Goal: Task Accomplishment & Management: Manage account settings

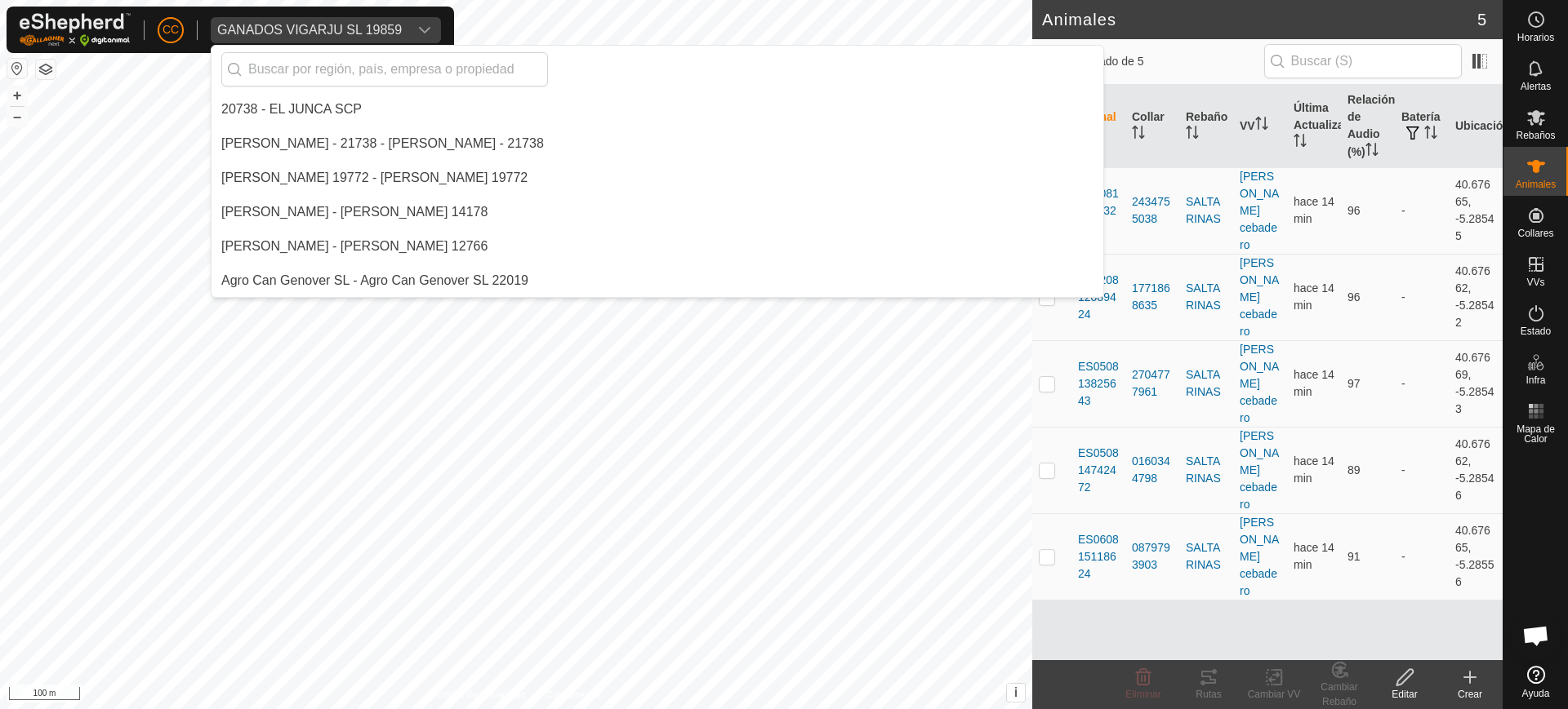
scroll to position [4800, 0]
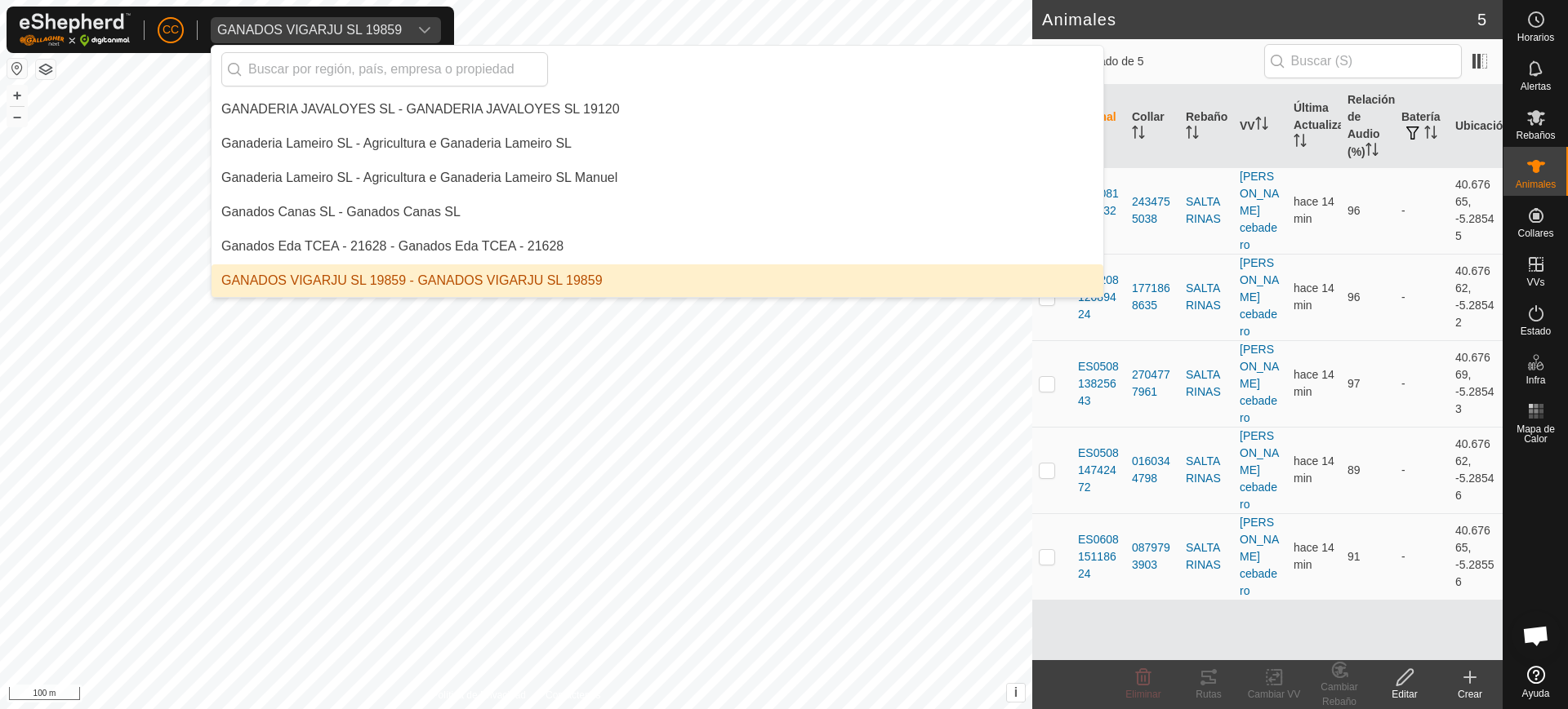
type input "h"
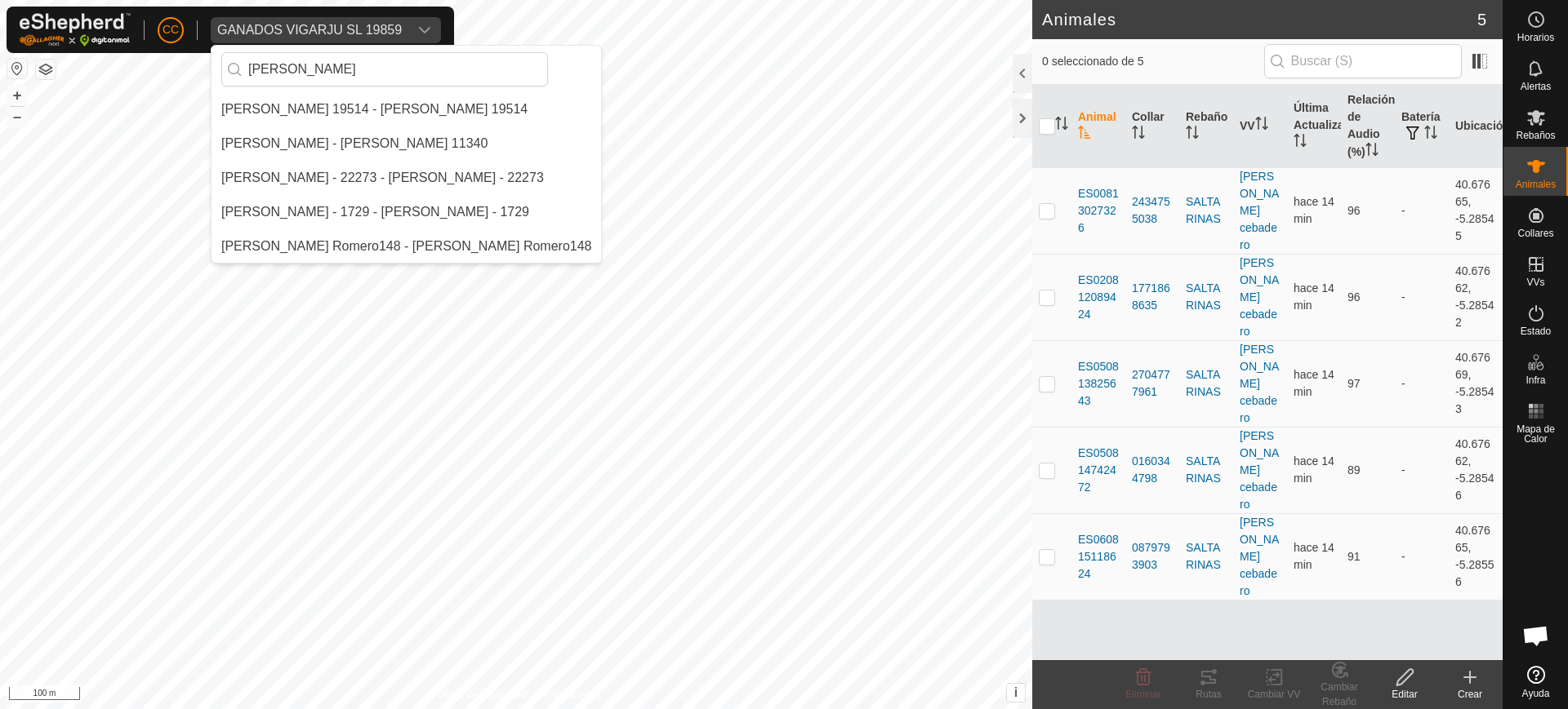
scroll to position [0, 0]
type input "[PERSON_NAME]"
click at [522, 202] on li "[PERSON_NAME] - 1729 - [PERSON_NAME] - 1729" at bounding box center [405, 212] width 389 height 33
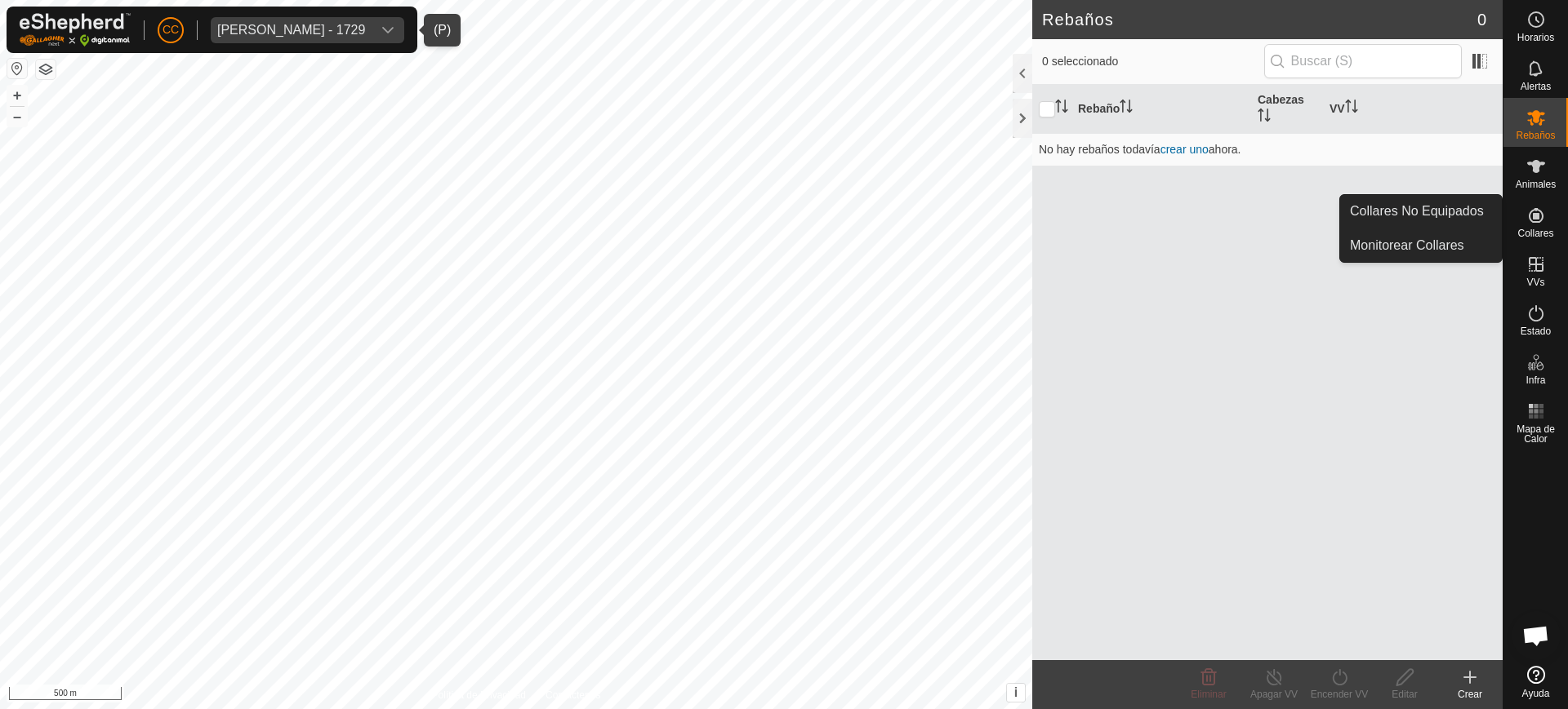
click at [1547, 225] on es-neckbands-svg-icon at bounding box center [1535, 215] width 29 height 26
drag, startPoint x: 1500, startPoint y: 224, endPoint x: 1475, endPoint y: 216, distance: 26.2
click at [1481, 216] on link "Collares No Equipados" at bounding box center [1421, 211] width 162 height 33
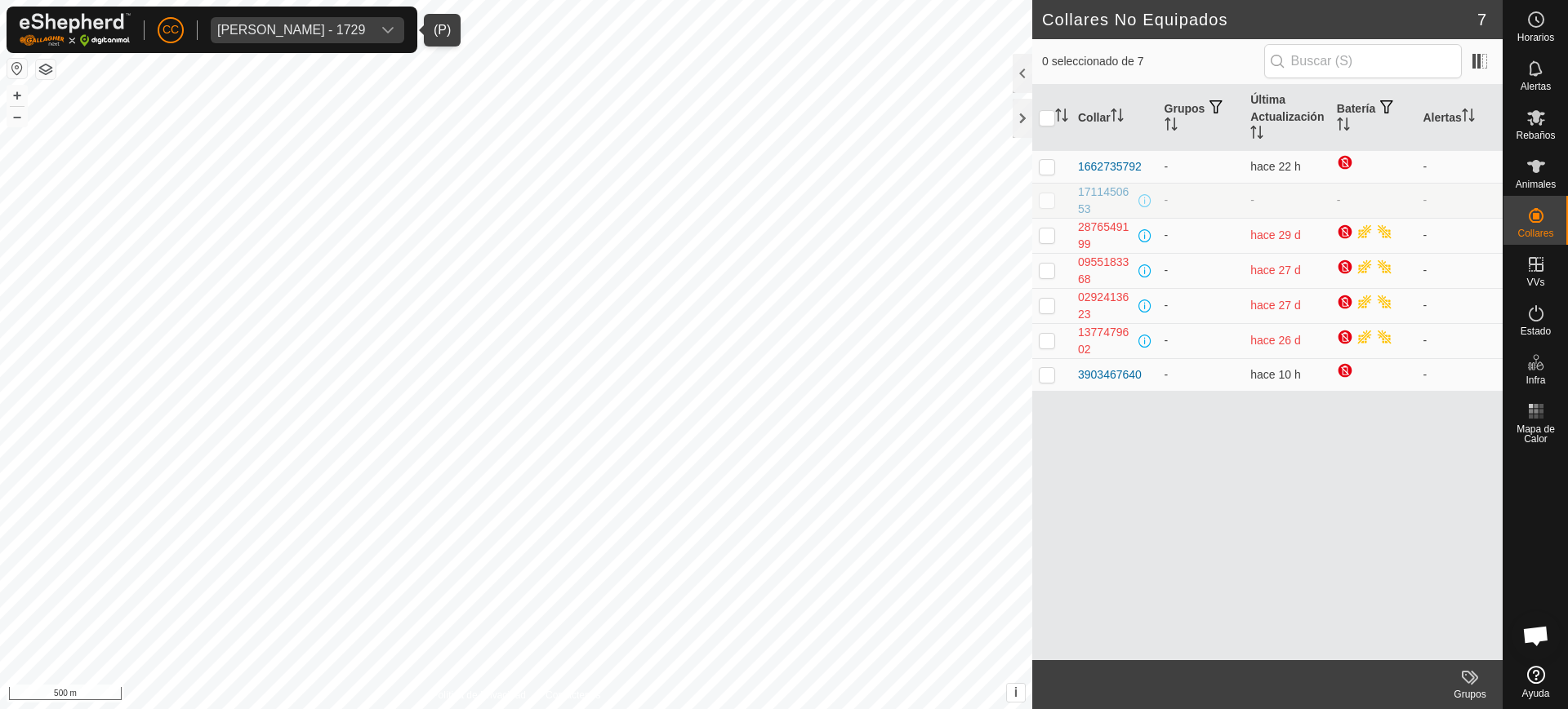
click at [274, 19] on span "[PERSON_NAME] - 1729" at bounding box center [290, 29] width 161 height 26
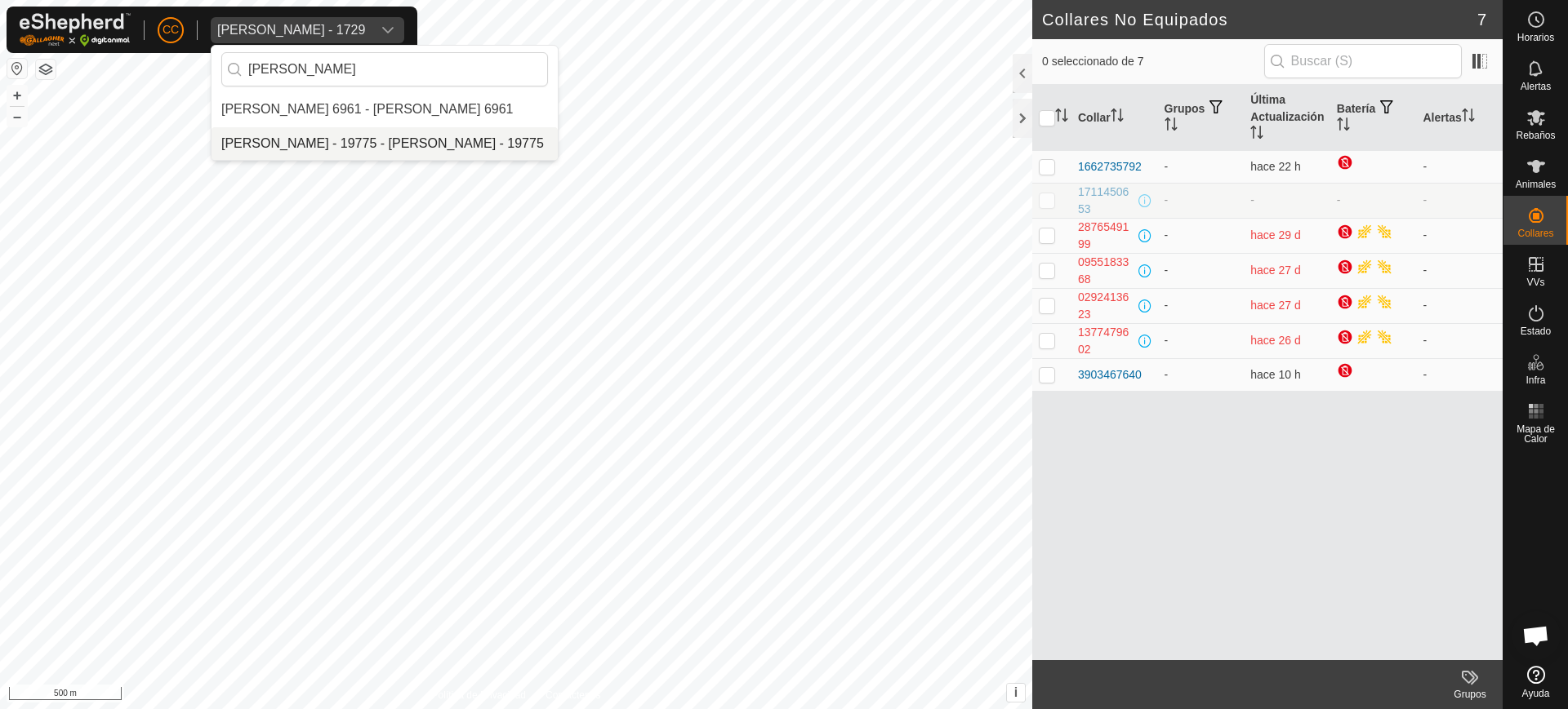
type input "[PERSON_NAME]"
click at [315, 142] on li "[PERSON_NAME] - 19775 - [PERSON_NAME] - 19775" at bounding box center [384, 143] width 347 height 33
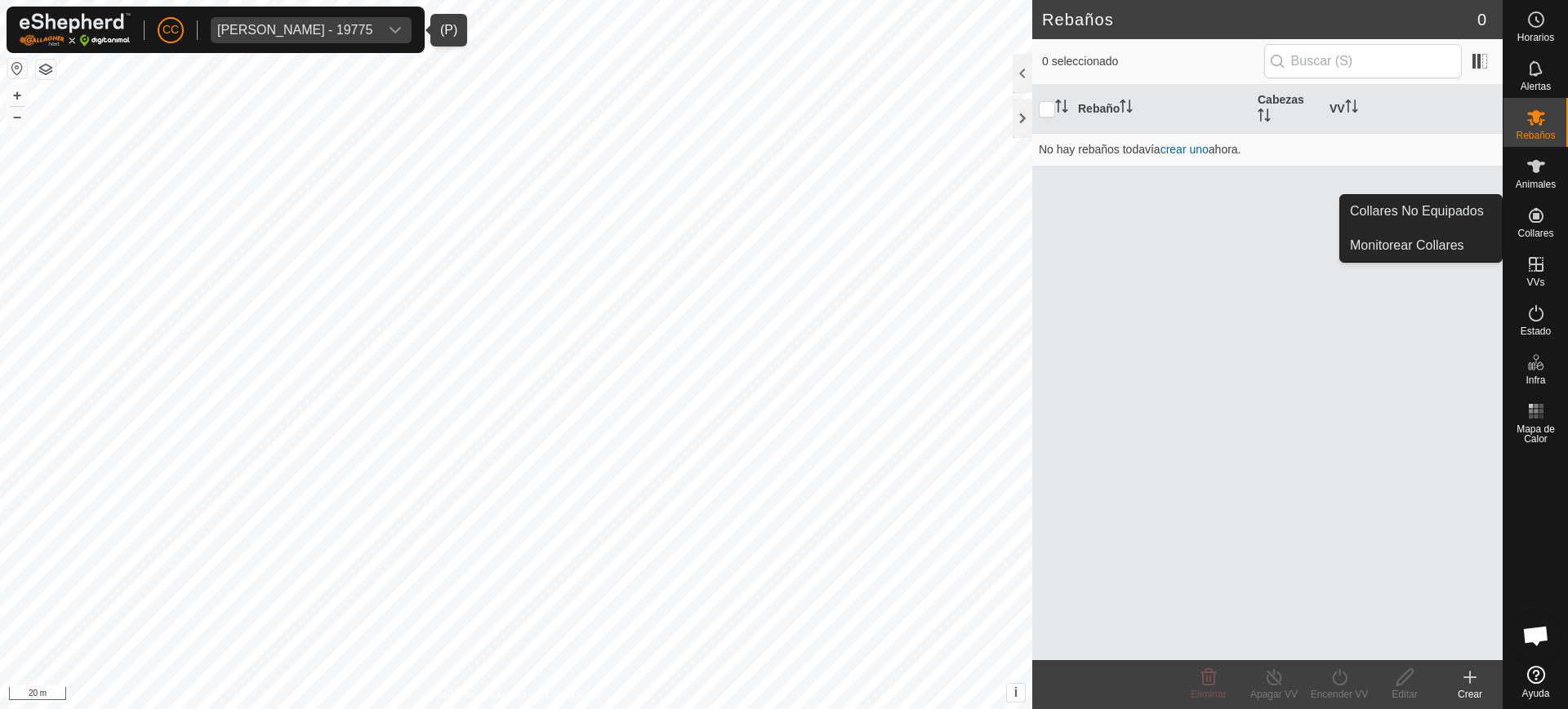
click at [1544, 222] on icon at bounding box center [1535, 215] width 19 height 19
click at [1425, 209] on link "Collares No Equipados" at bounding box center [1421, 211] width 162 height 33
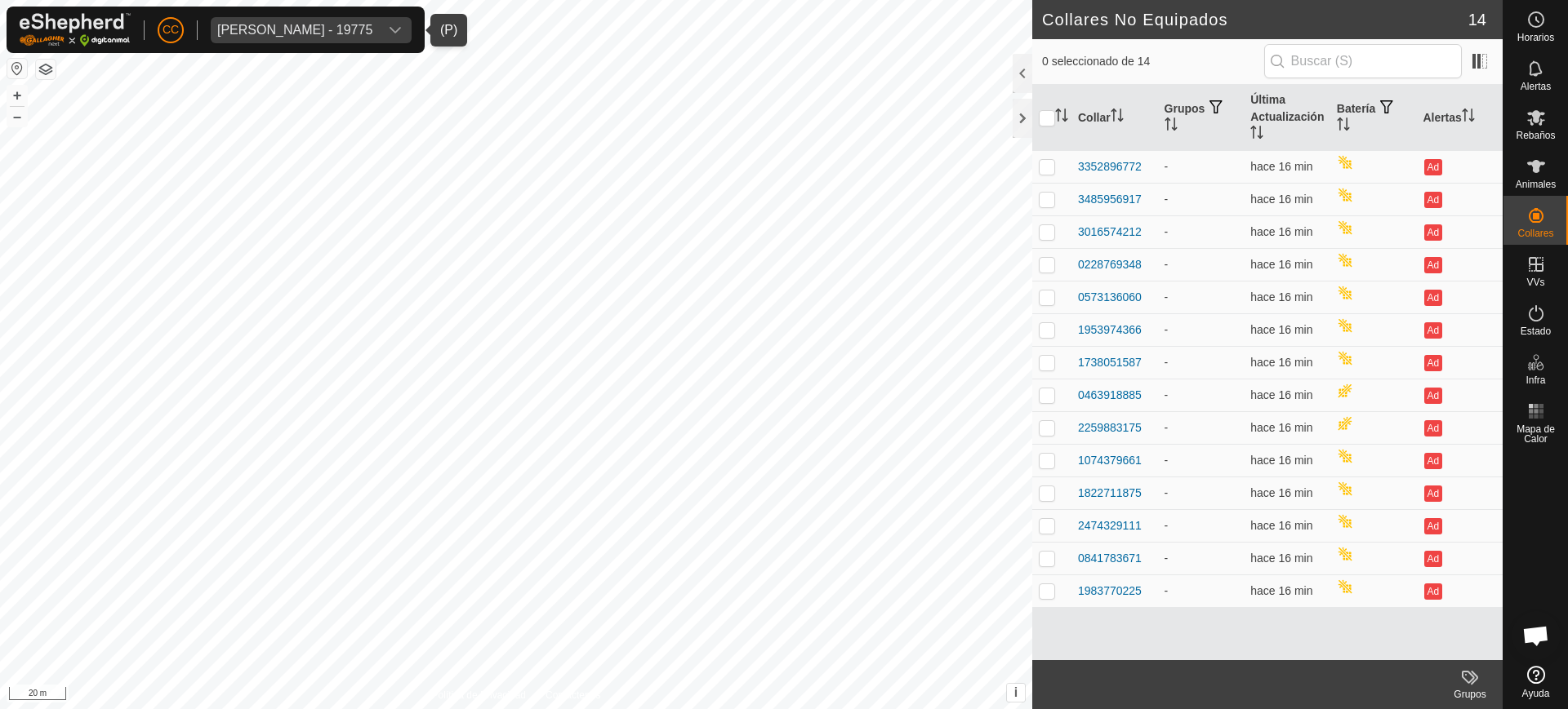
click at [411, 34] on div "dropdown trigger" at bounding box center [395, 29] width 33 height 26
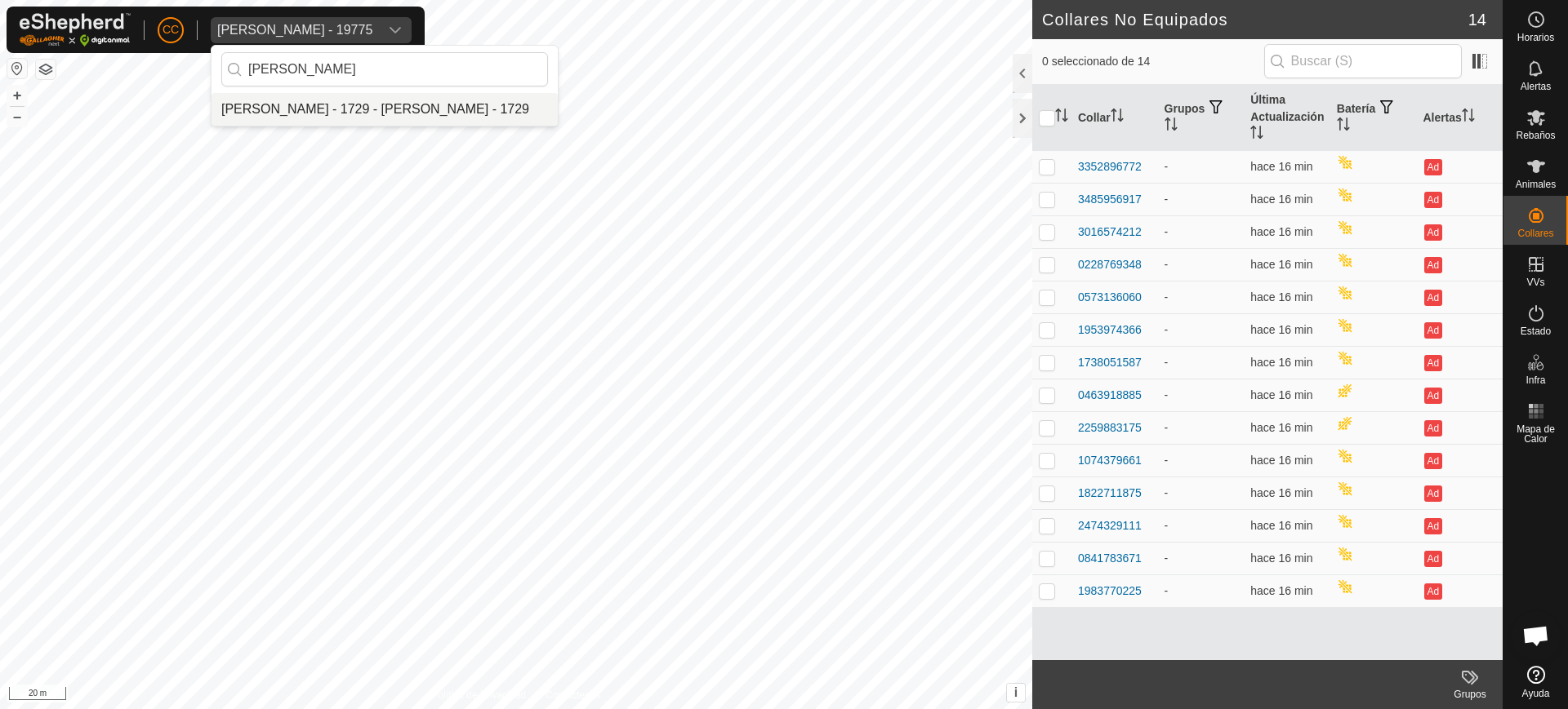
type input "[PERSON_NAME]"
click at [388, 114] on li "[PERSON_NAME] - 1729 - [PERSON_NAME] - 1729" at bounding box center [384, 109] width 347 height 33
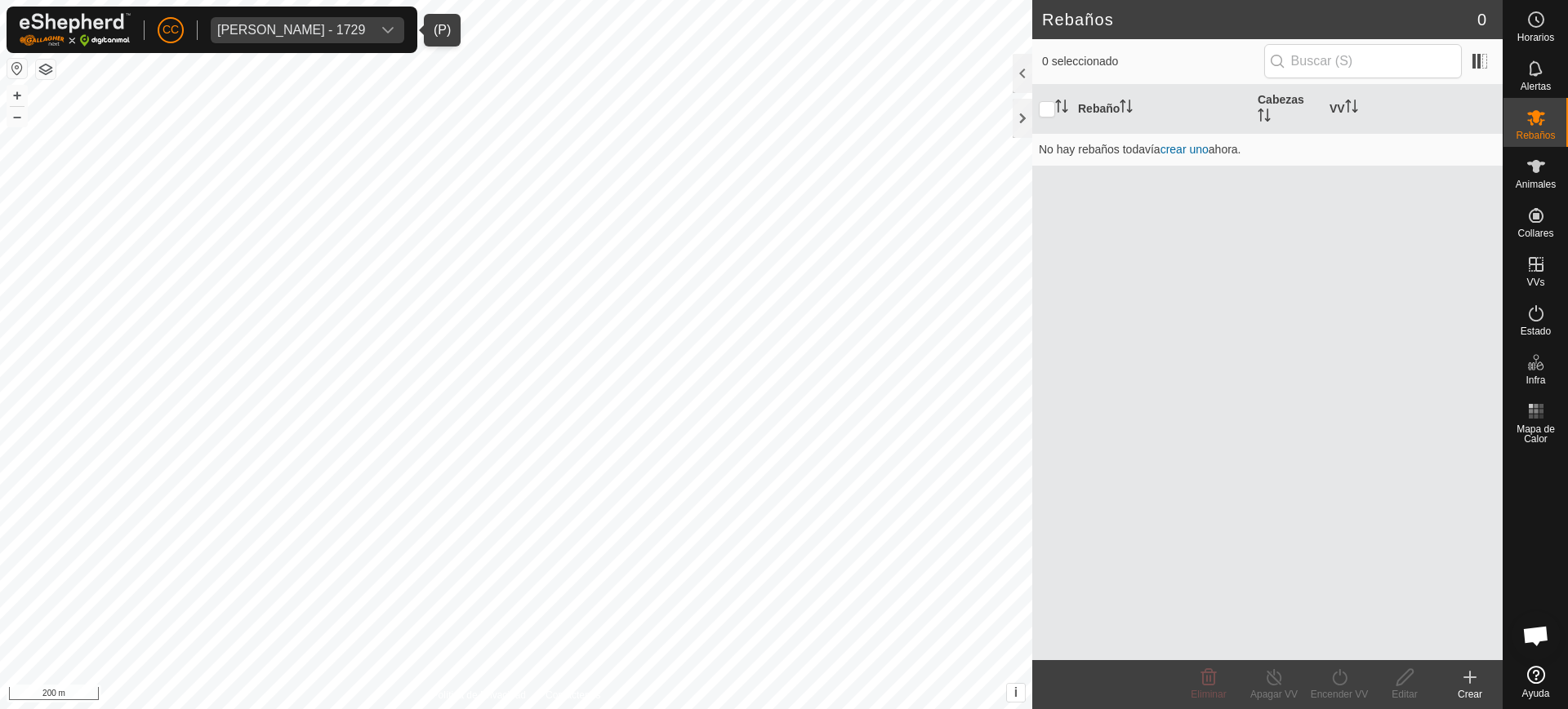
click at [338, 25] on div "[PERSON_NAME] - 1729" at bounding box center [291, 30] width 148 height 13
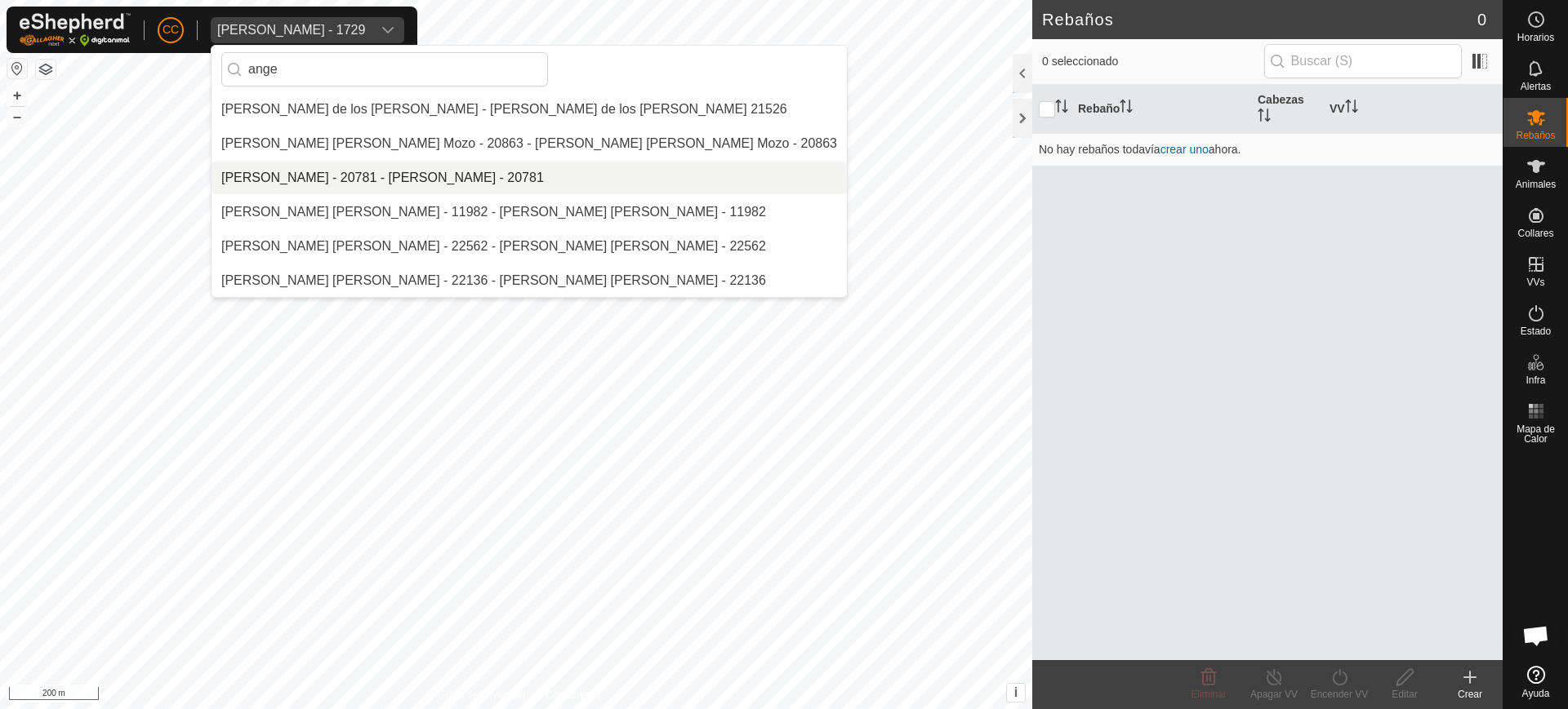
scroll to position [377, 0]
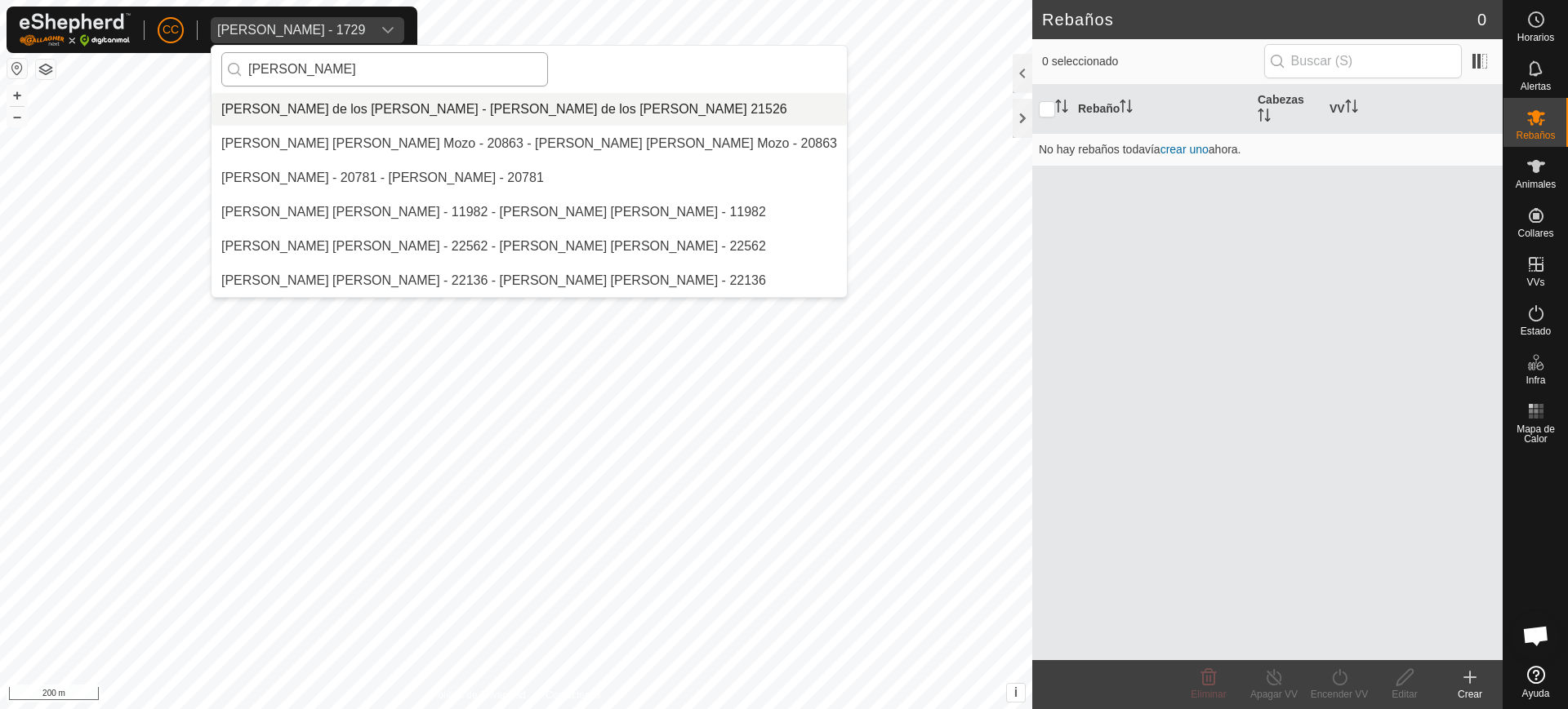
type input "[PERSON_NAME]"
drag, startPoint x: 348, startPoint y: 66, endPoint x: 315, endPoint y: 63, distance: 33.1
click at [315, 64] on input "[PERSON_NAME]" at bounding box center [384, 69] width 326 height 34
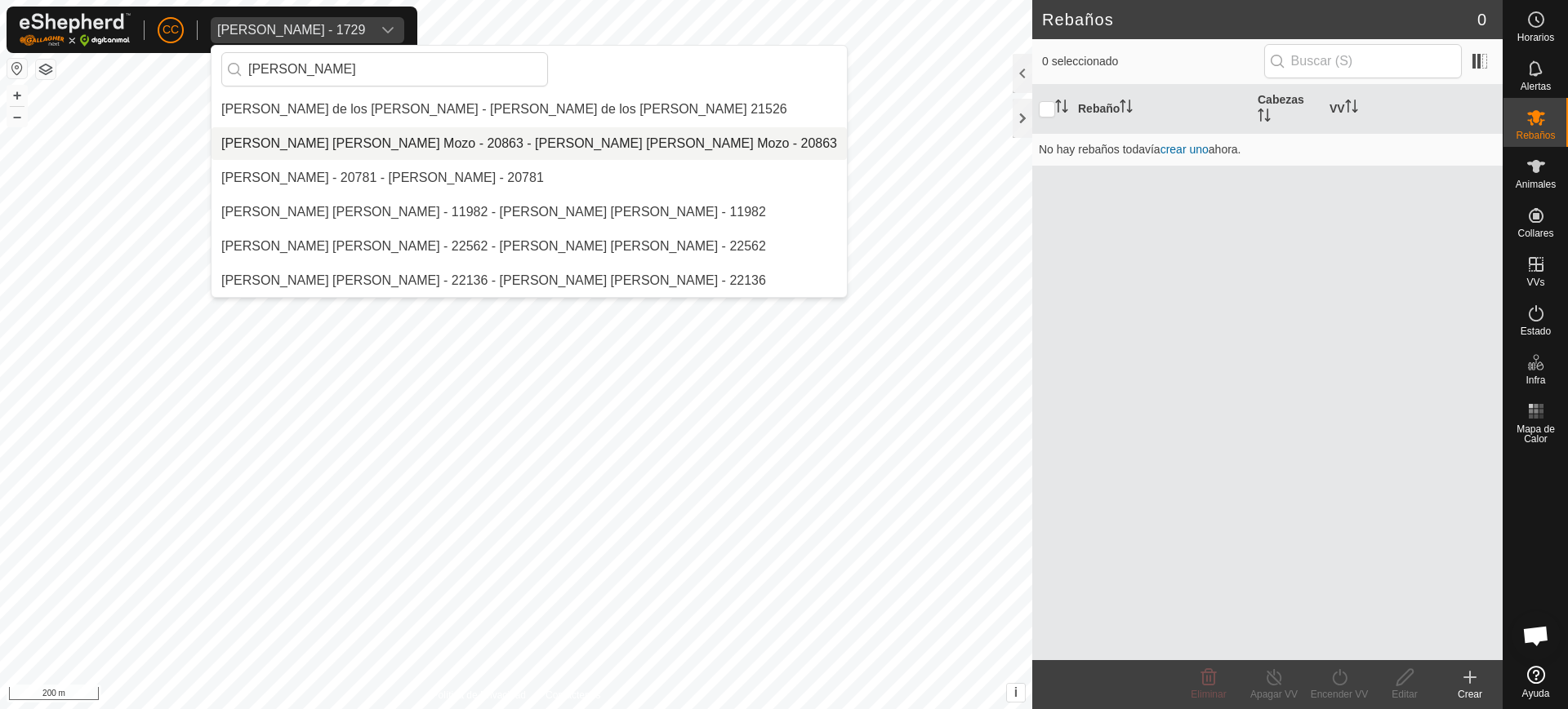
click at [1263, 242] on div "Rebaño Cabezas VV No hay rebaños todavía crear uno ahora." at bounding box center [1267, 373] width 470 height 575
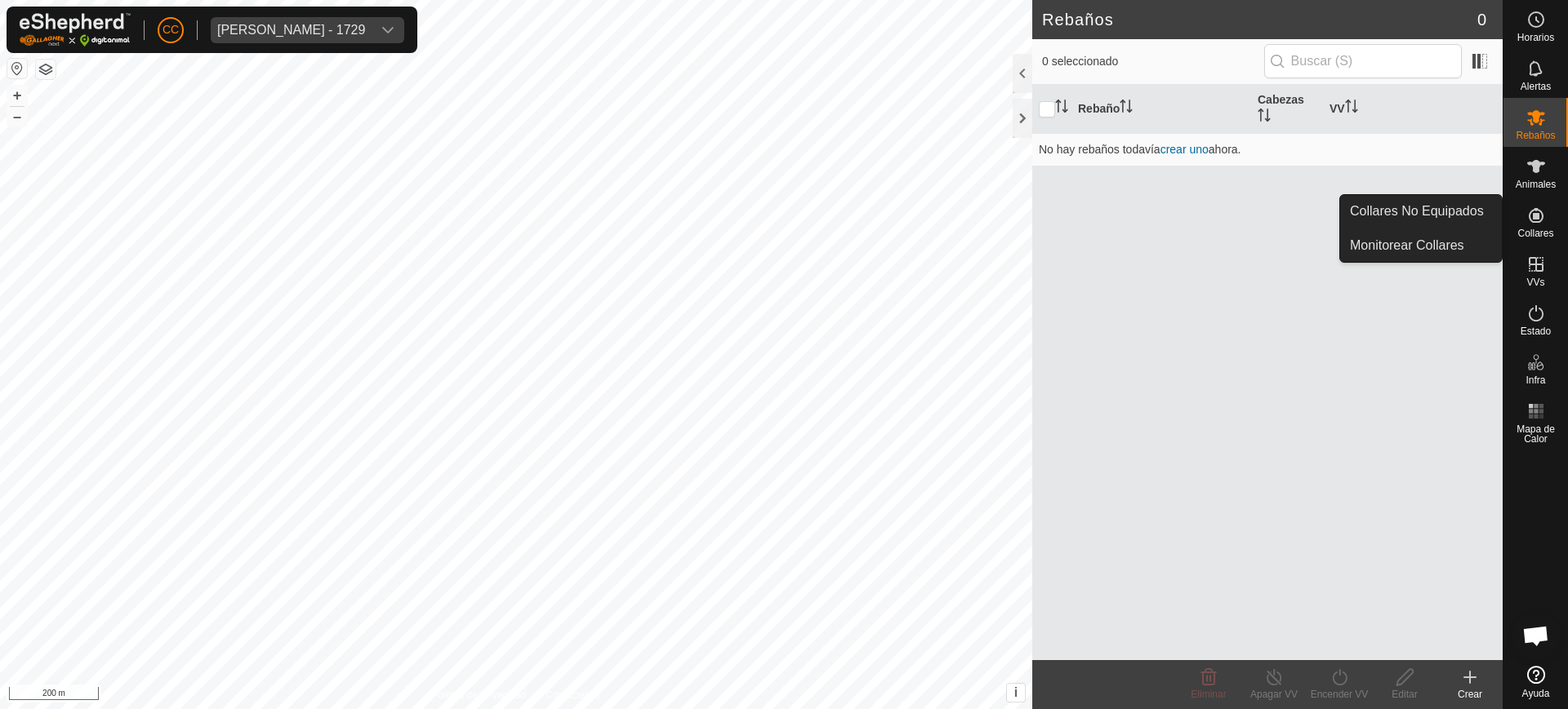
drag, startPoint x: 1503, startPoint y: 224, endPoint x: 1552, endPoint y: 209, distance: 51.2
click at [1552, 209] on div "Collares" at bounding box center [1535, 220] width 65 height 49
click at [1491, 202] on link "Collares No Equipados" at bounding box center [1421, 211] width 162 height 33
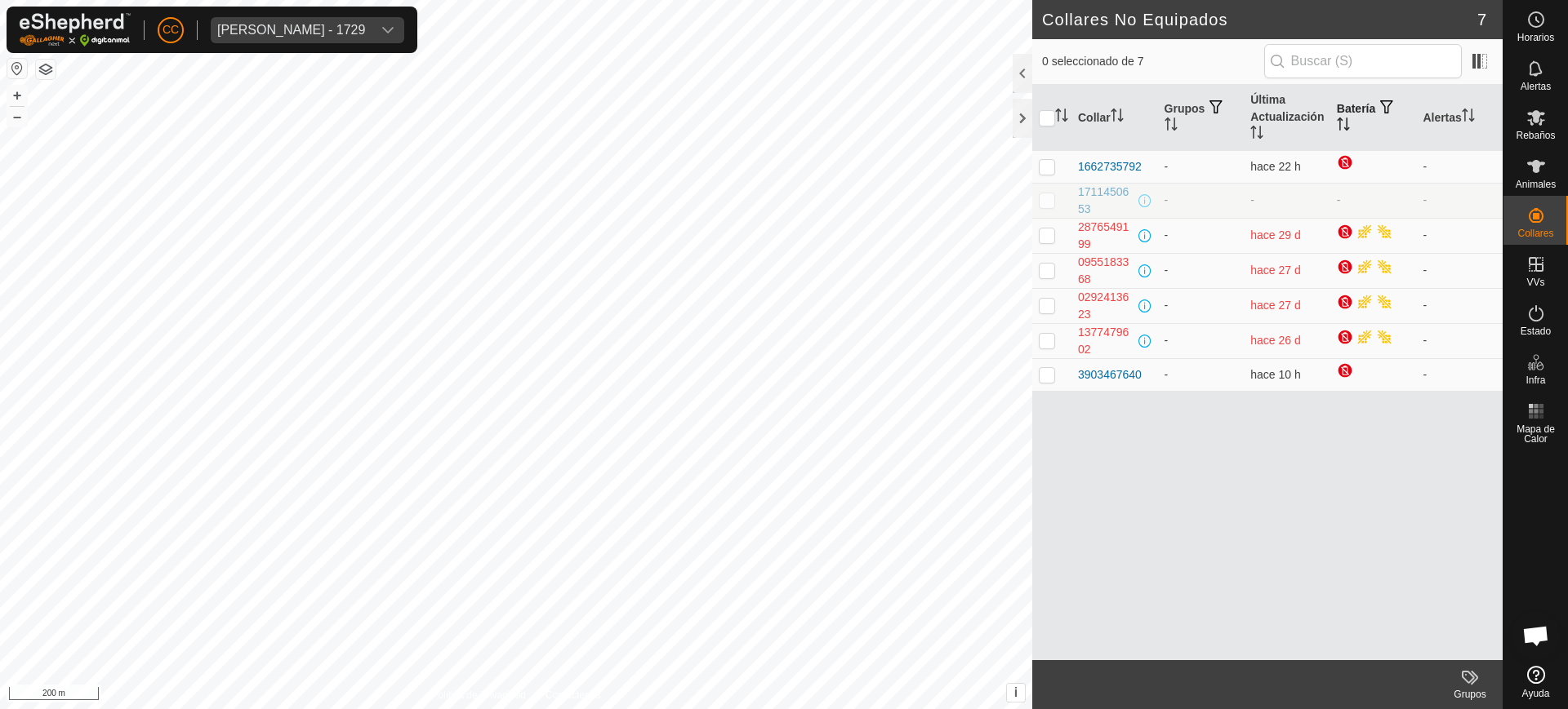
click at [1354, 114] on th "Batería" at bounding box center [1373, 118] width 87 height 66
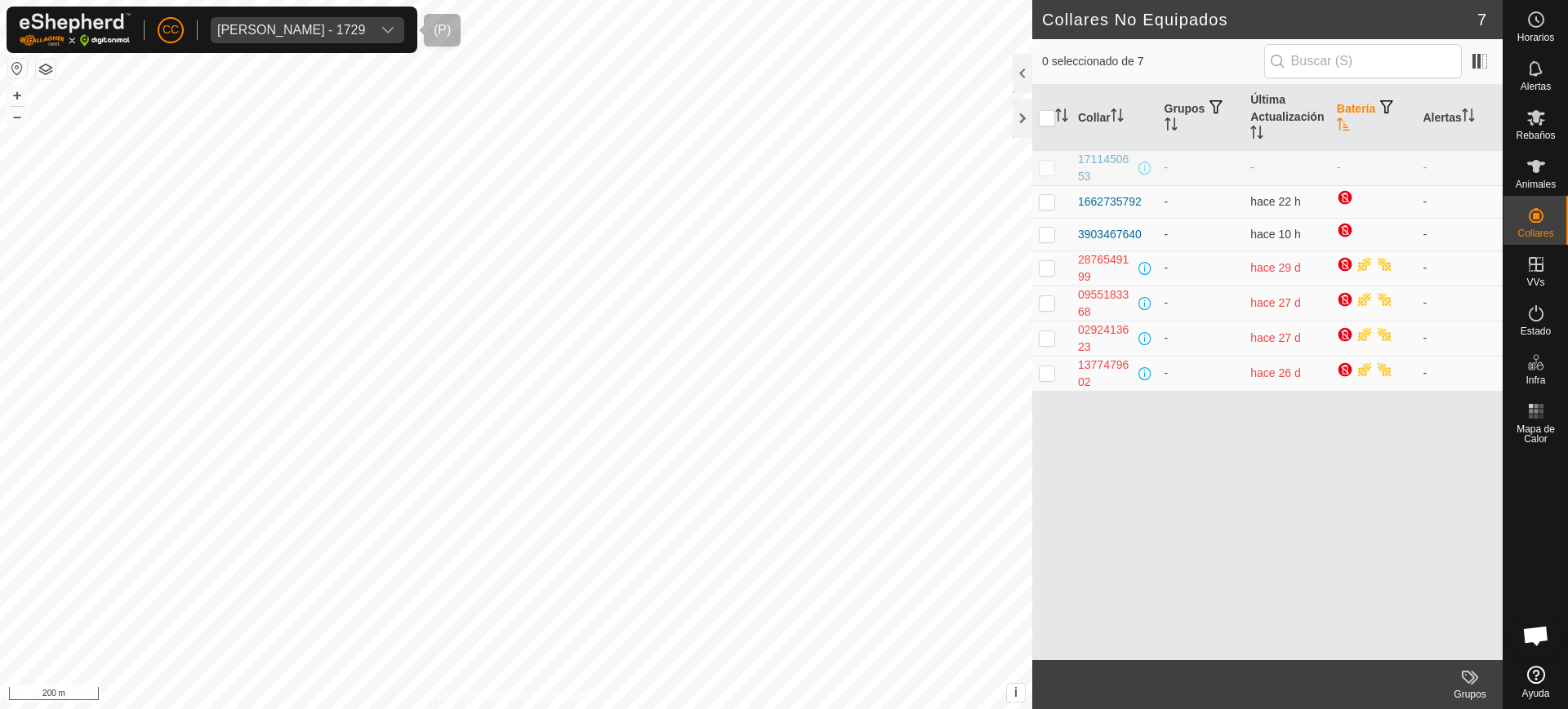
click at [309, 25] on div "[PERSON_NAME] - 1729" at bounding box center [291, 30] width 148 height 13
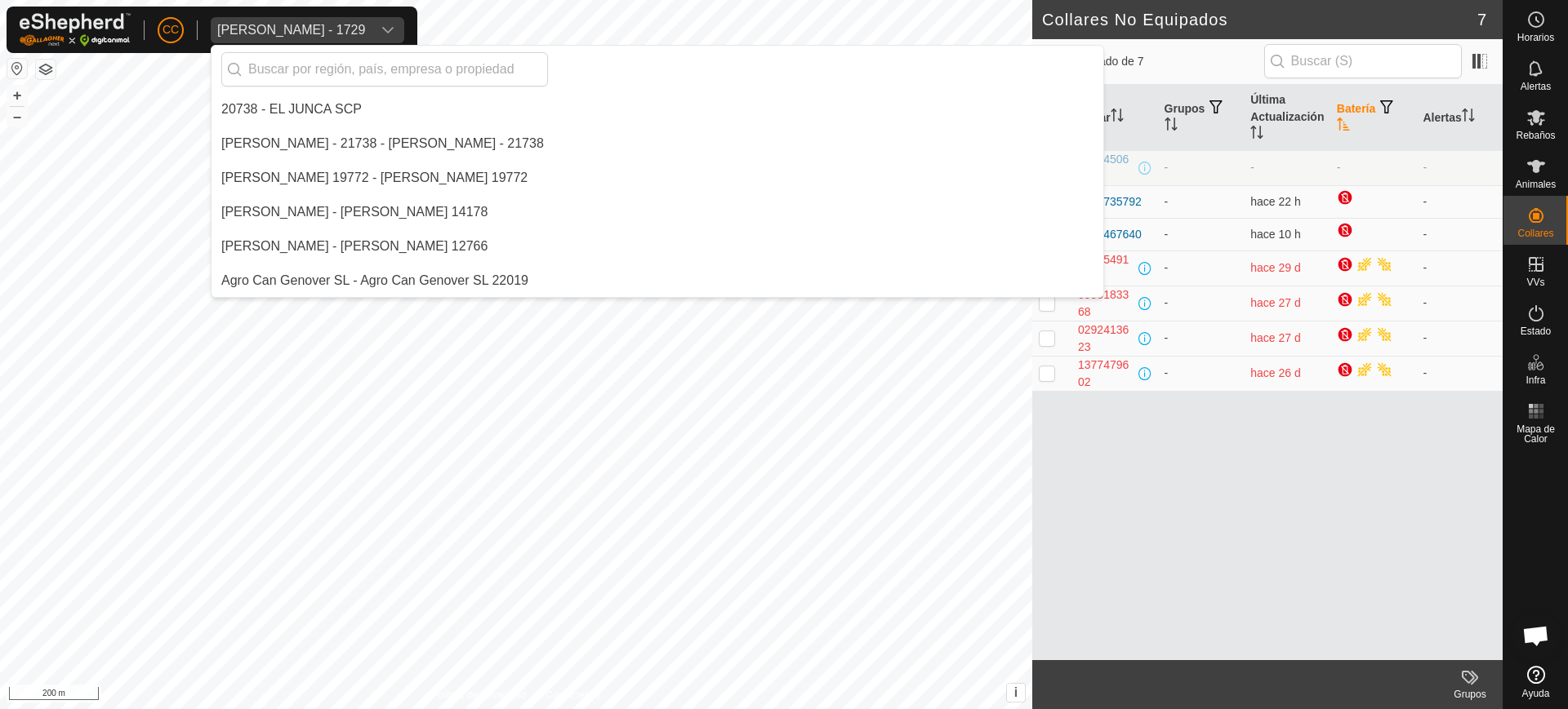
scroll to position [6137, 0]
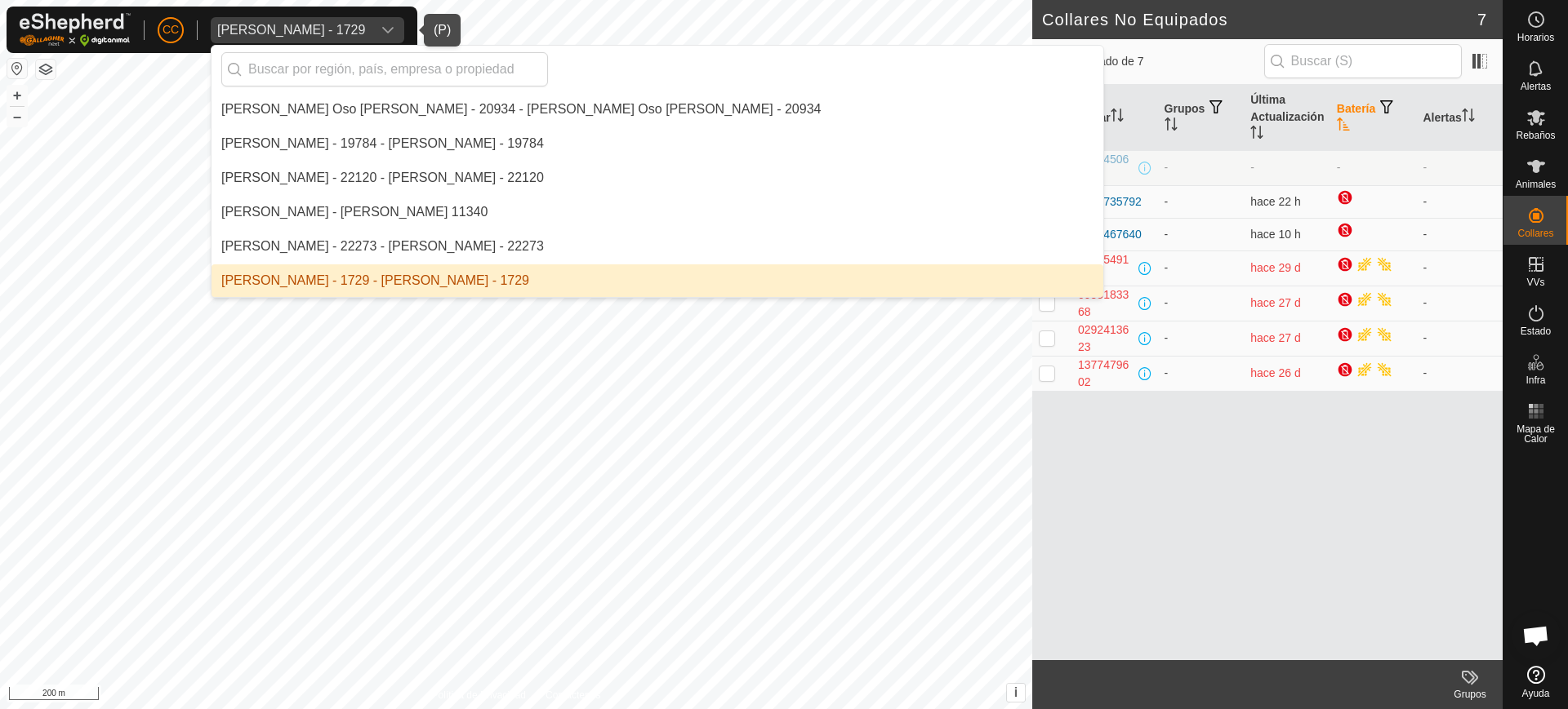
click at [318, 24] on div "[PERSON_NAME] - 1729" at bounding box center [291, 30] width 148 height 13
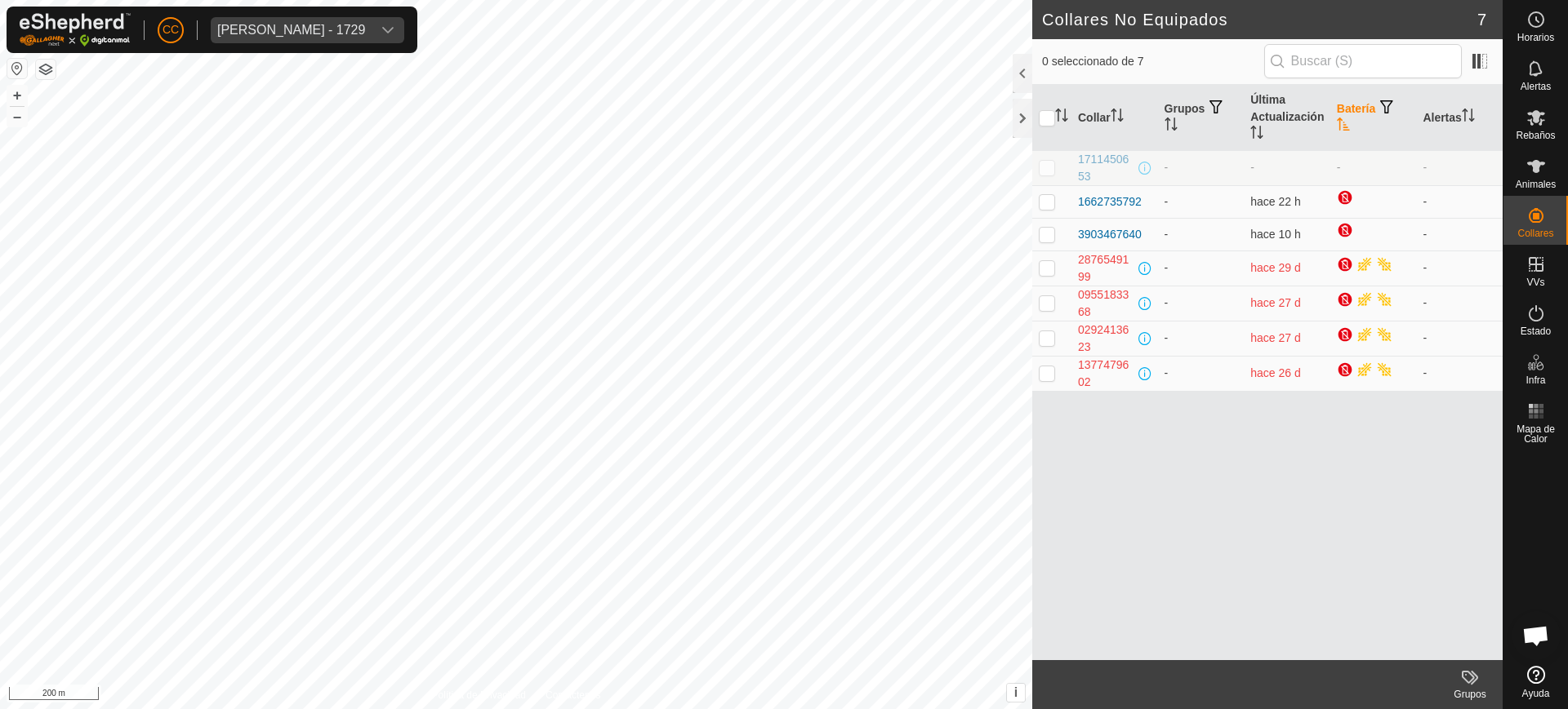
click at [361, 29] on div "[PERSON_NAME] - 1729" at bounding box center [291, 30] width 148 height 13
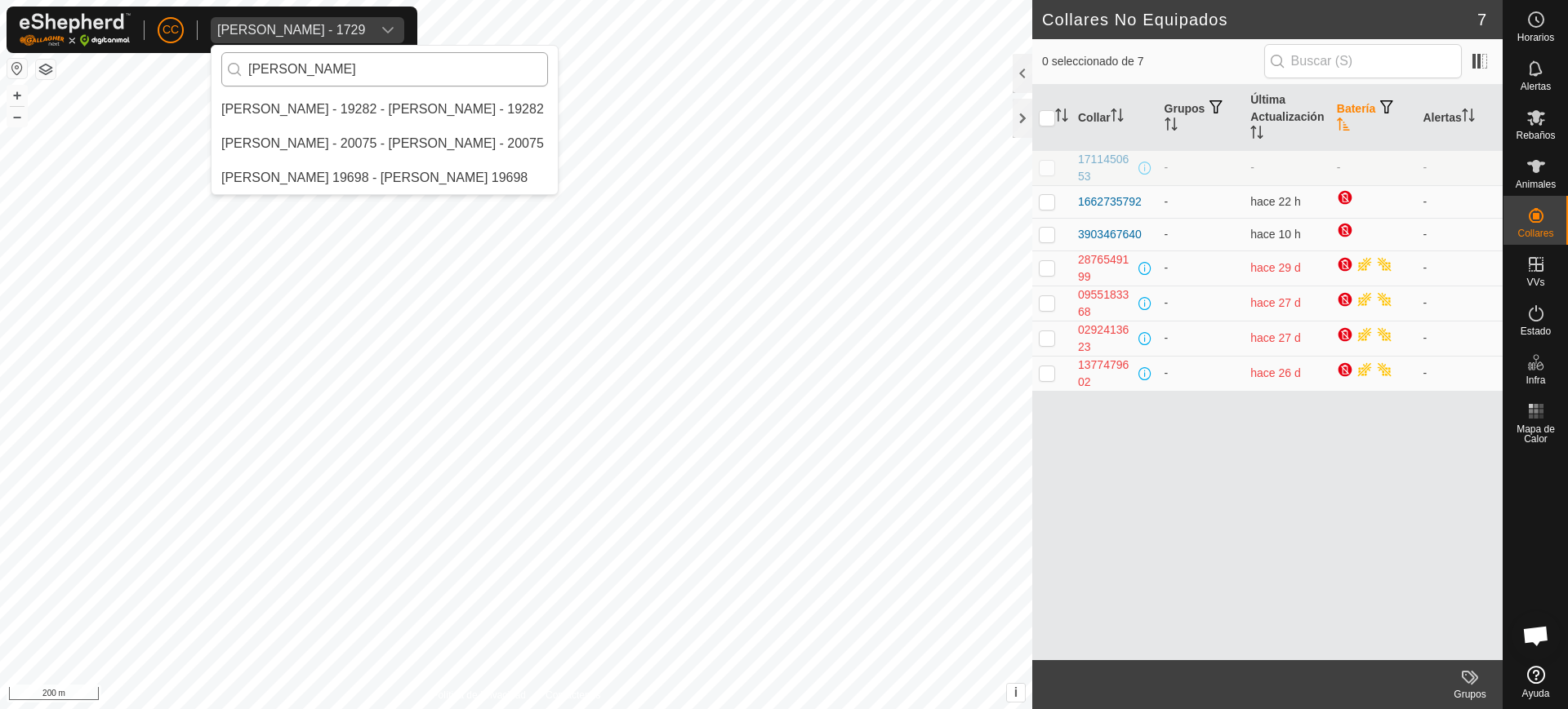
scroll to position [0, 0]
type input "[PERSON_NAME]"
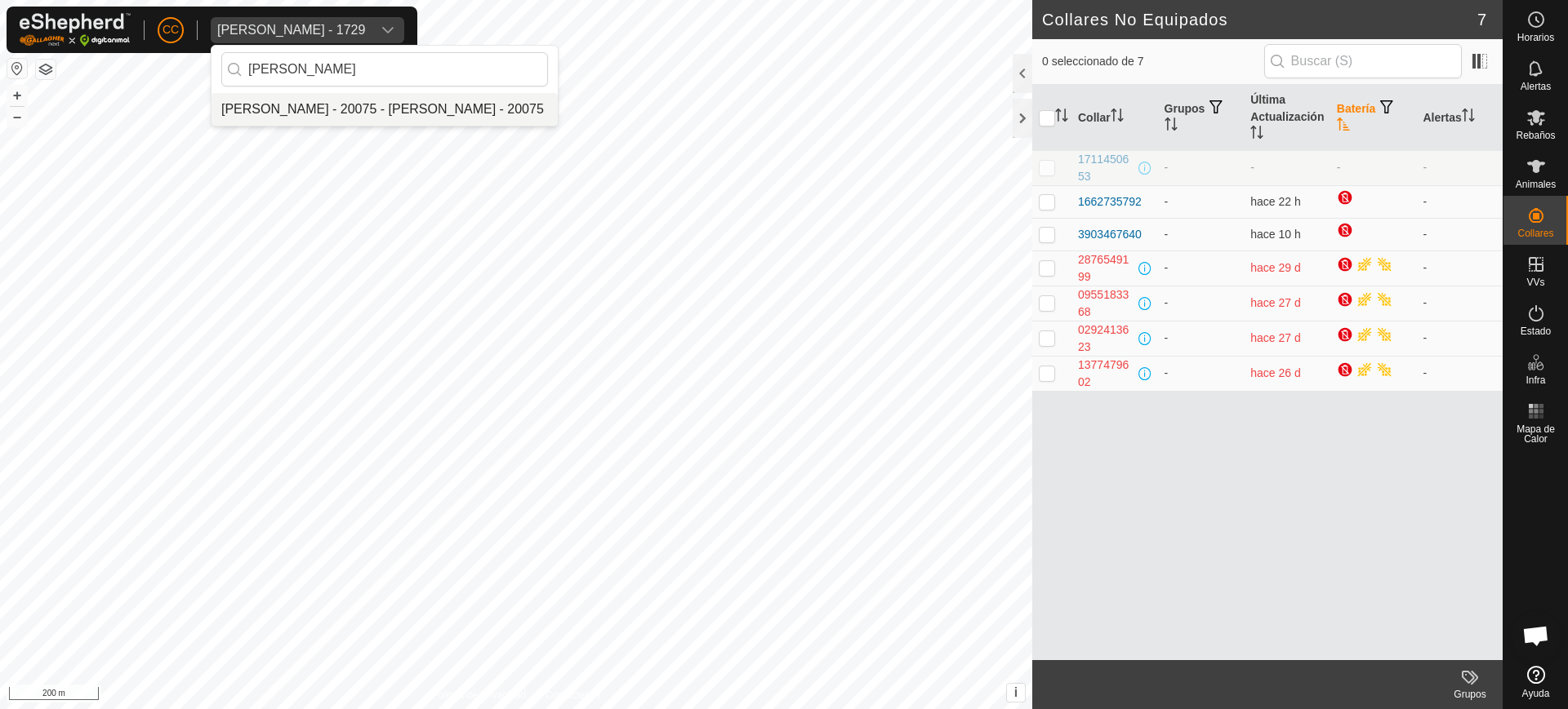
click at [358, 104] on li "[PERSON_NAME] - 20075 - [PERSON_NAME] - 20075" at bounding box center [384, 109] width 347 height 33
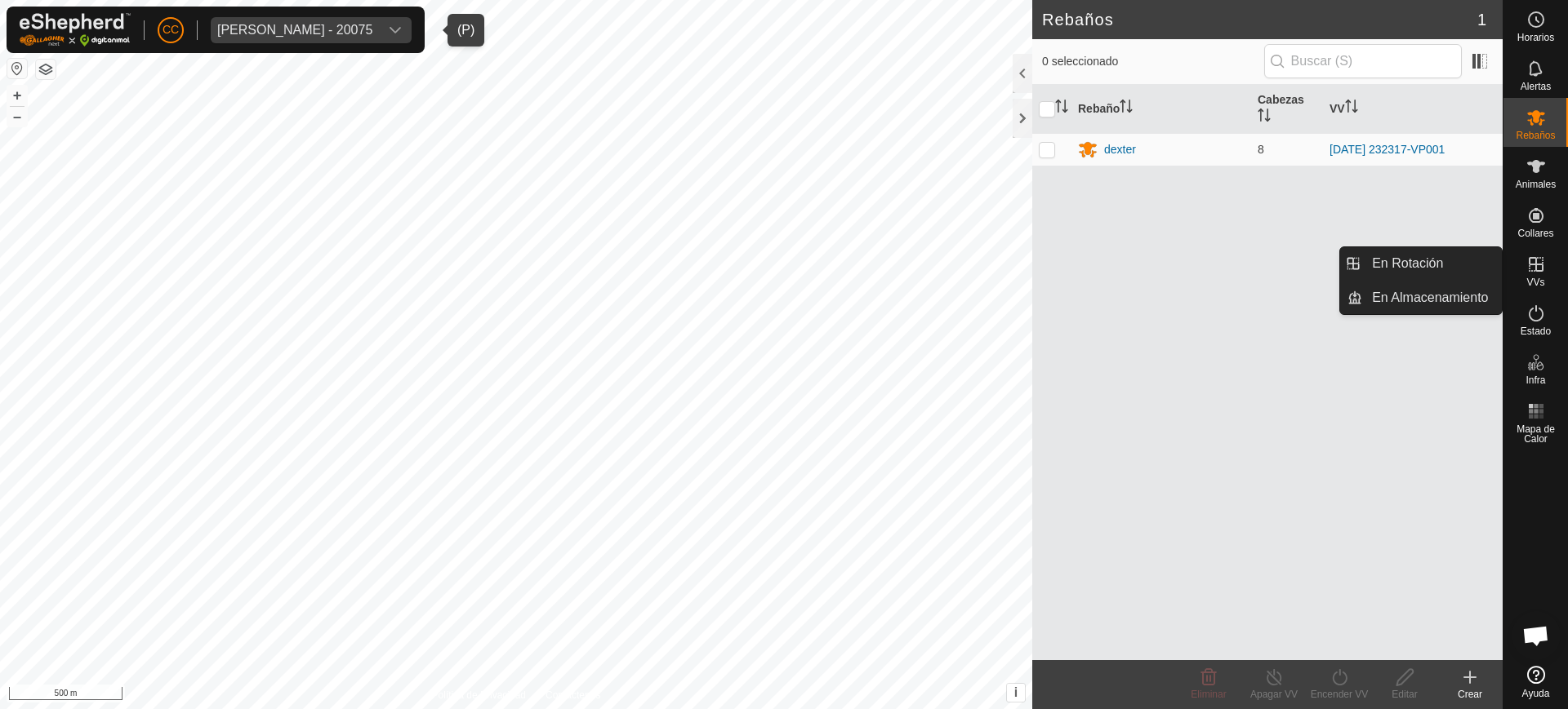
click at [1544, 270] on icon at bounding box center [1535, 264] width 19 height 19
click at [1467, 264] on link "En Rotación" at bounding box center [1432, 263] width 140 height 33
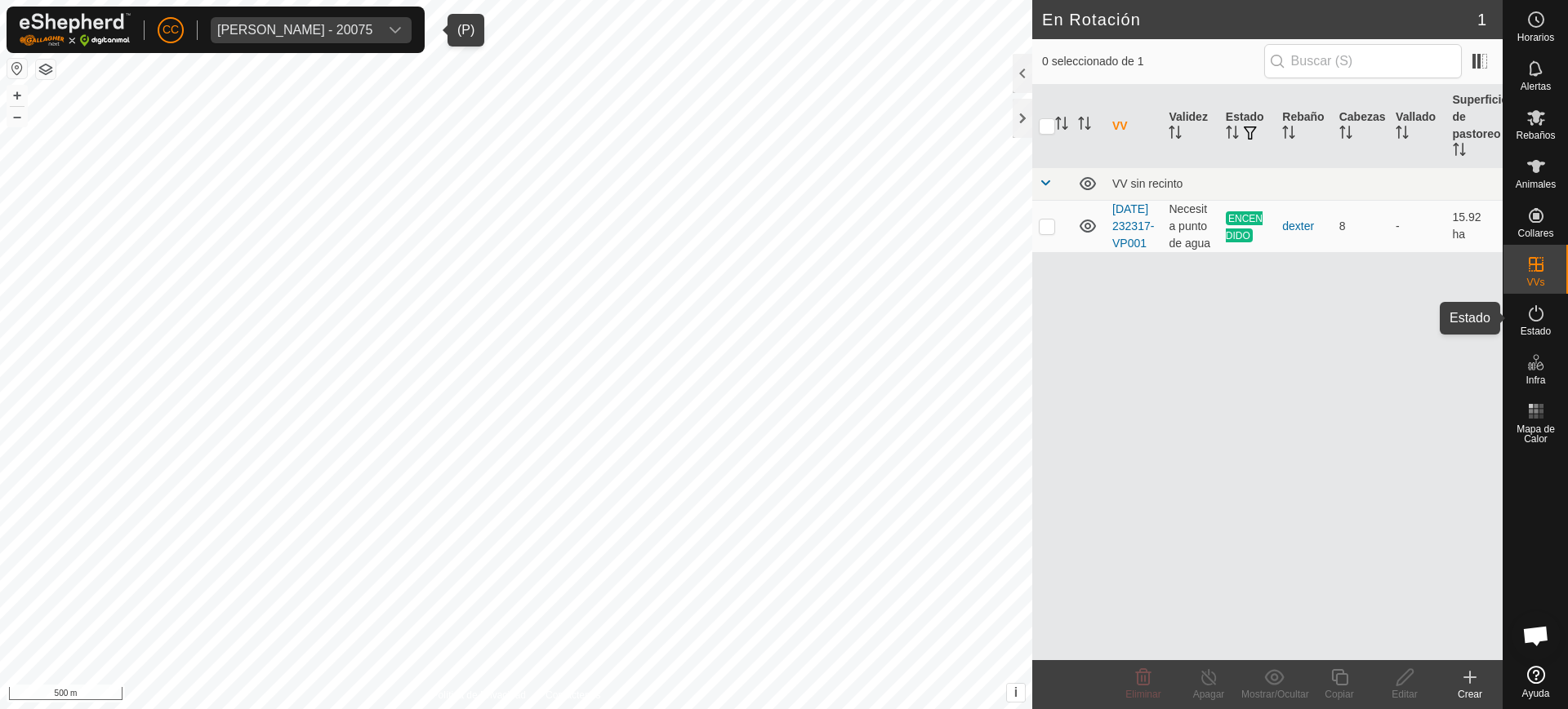
click at [1544, 321] on icon at bounding box center [1535, 313] width 19 height 19
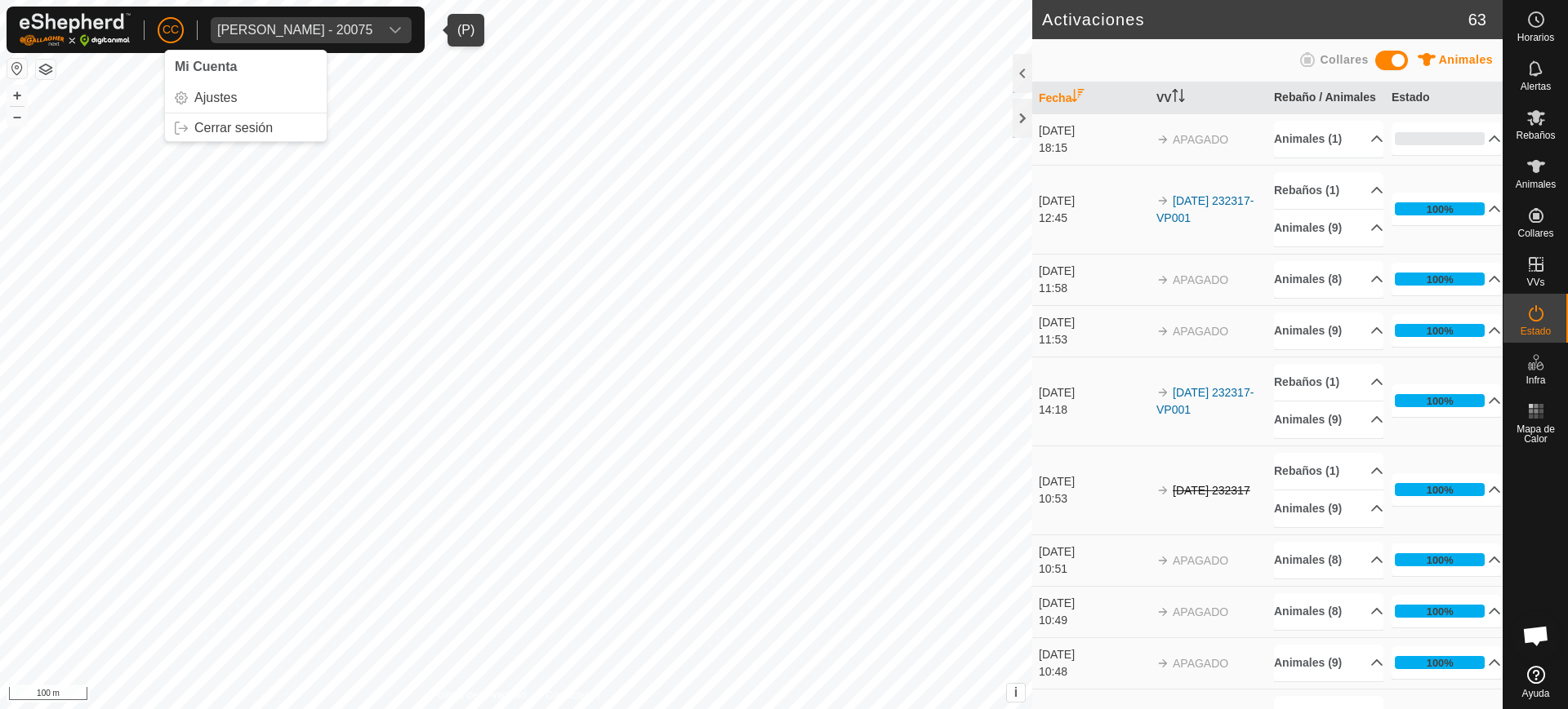
click at [167, 22] on span "CC" at bounding box center [170, 29] width 16 height 17
click at [218, 127] on link "Cerrar sesión" at bounding box center [246, 128] width 162 height 26
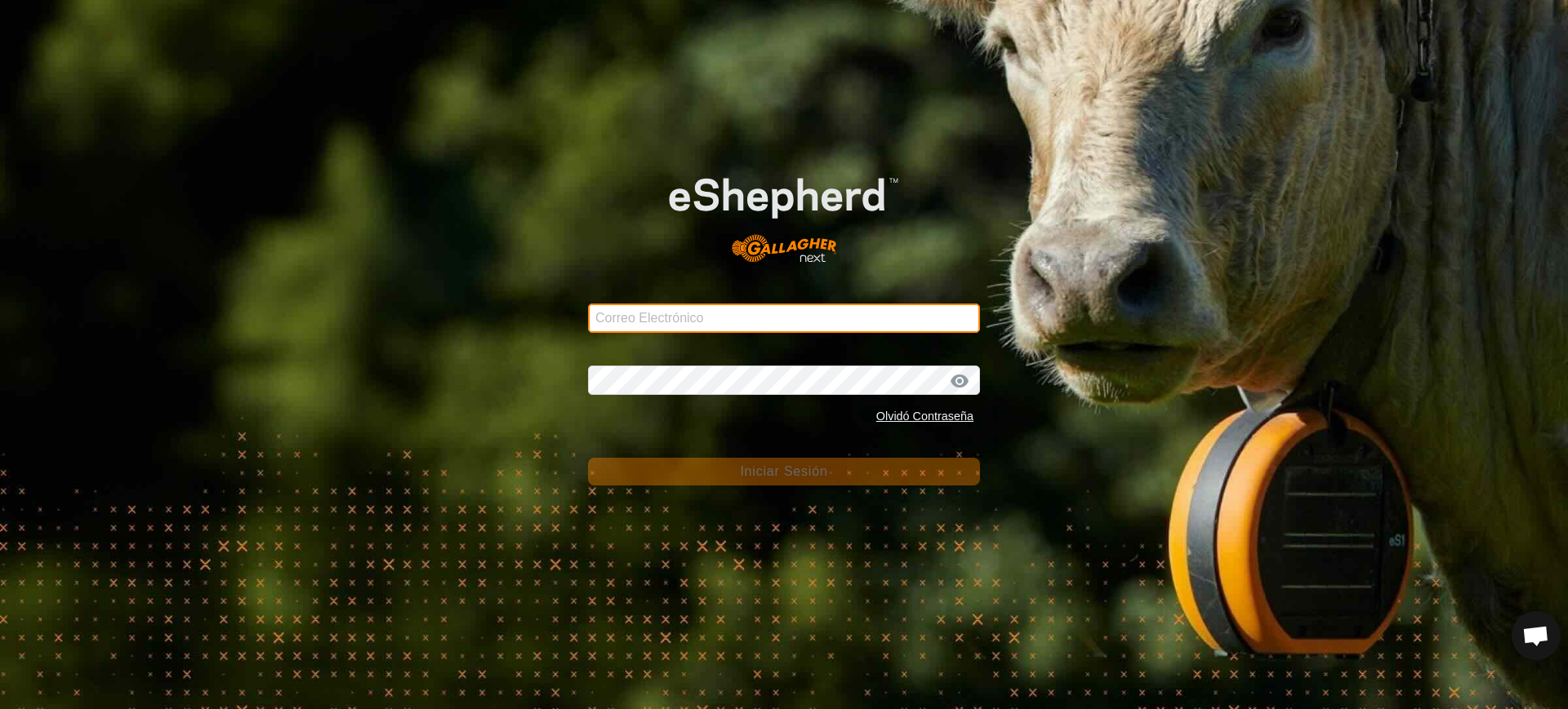
type input "[EMAIL_ADDRESS][DOMAIN_NAME]"
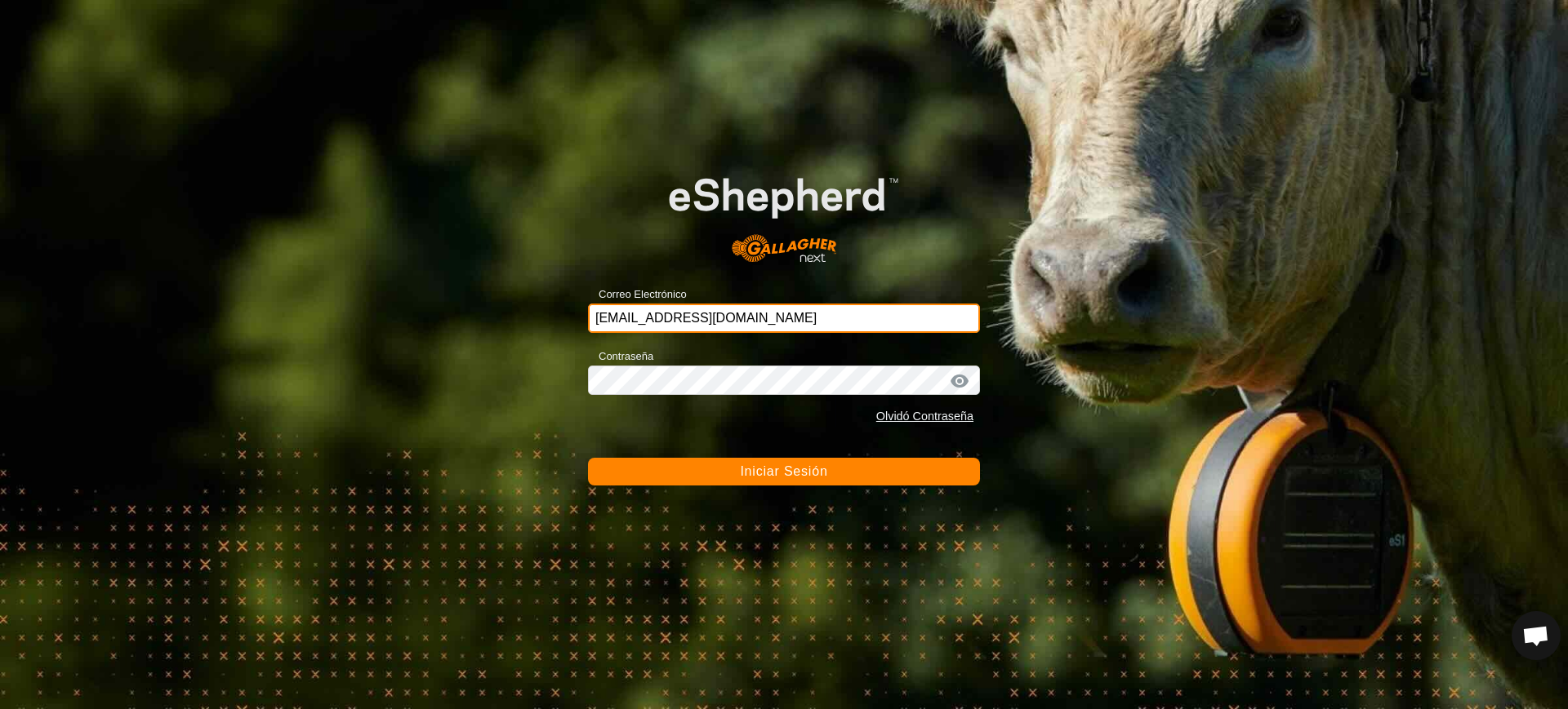
drag, startPoint x: 792, startPoint y: 322, endPoint x: 486, endPoint y: 319, distance: 306.0
click at [486, 319] on div "Correo Electrónico [EMAIL_ADDRESS][DOMAIN_NAME] Contraseña Olvidó Contraseña In…" at bounding box center [784, 354] width 1568 height 709
type input "[PERSON_NAME][EMAIL_ADDRESS][DOMAIN_NAME]"
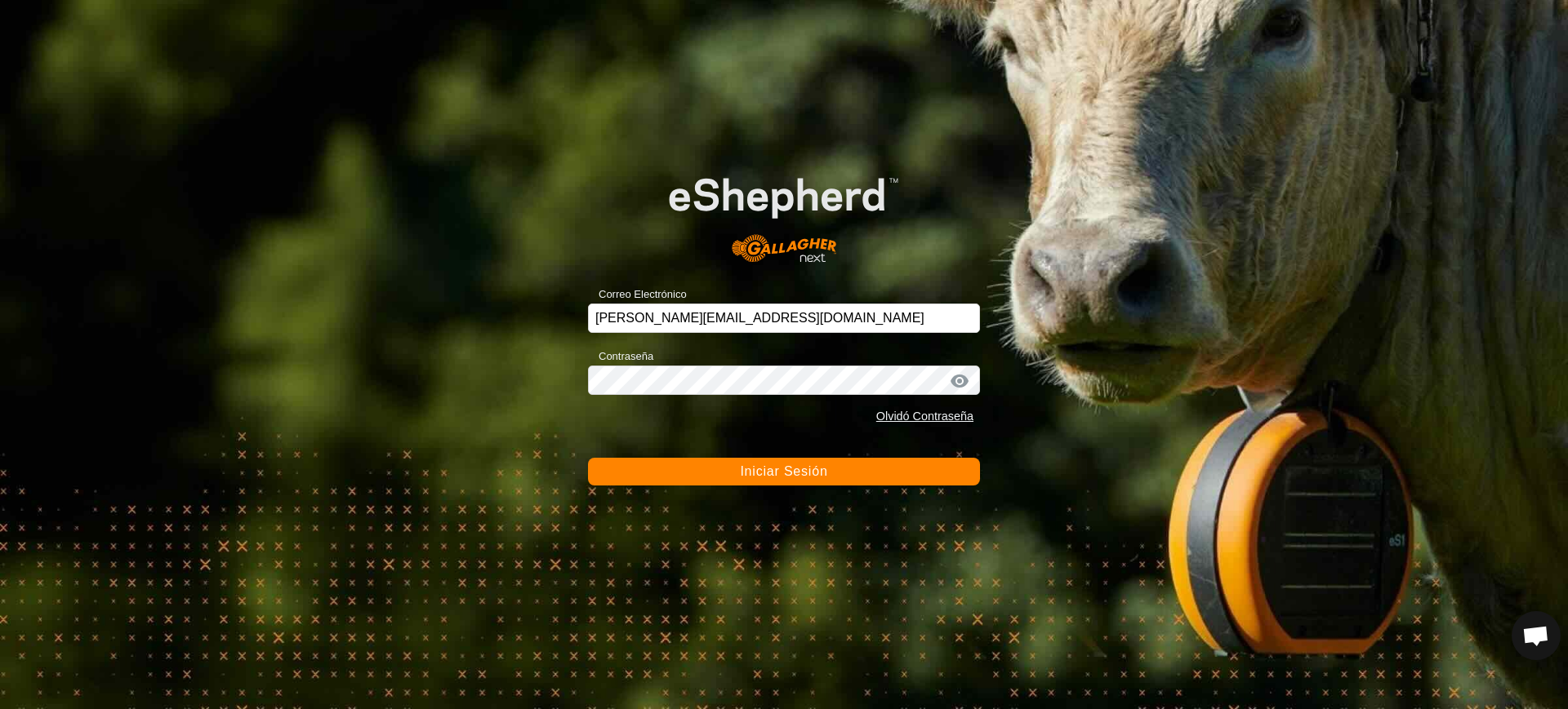
click at [747, 462] on button "Iniciar Sesión" at bounding box center [784, 472] width 392 height 28
